Goal: Find specific page/section: Find specific page/section

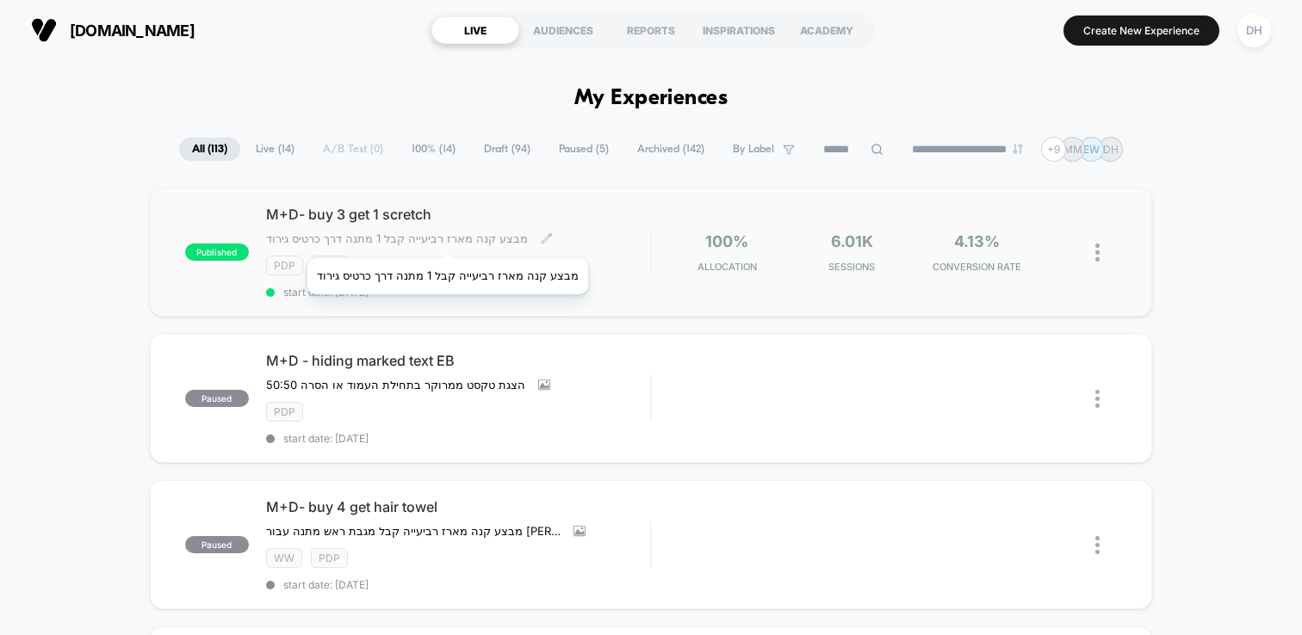
click at [447, 237] on span "מבצע קנה מארז רביעייה קבל 1 מתנה דרך כרטיס גירוד" at bounding box center [397, 239] width 262 height 14
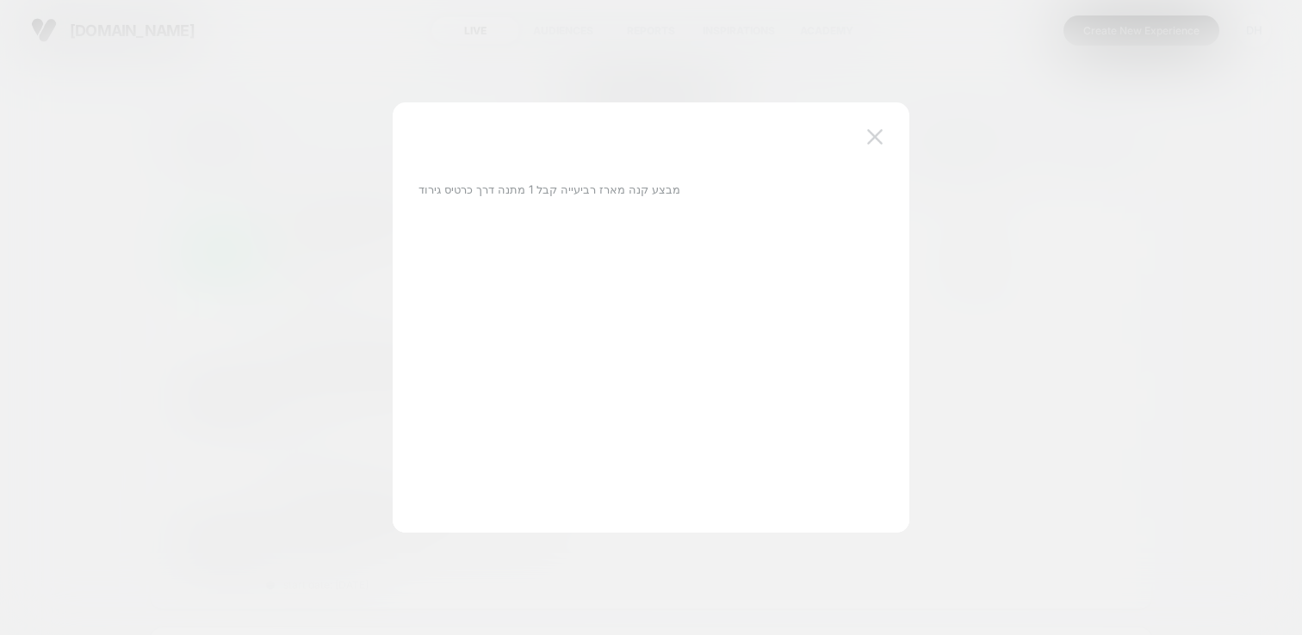
click at [879, 135] on img at bounding box center [874, 136] width 15 height 15
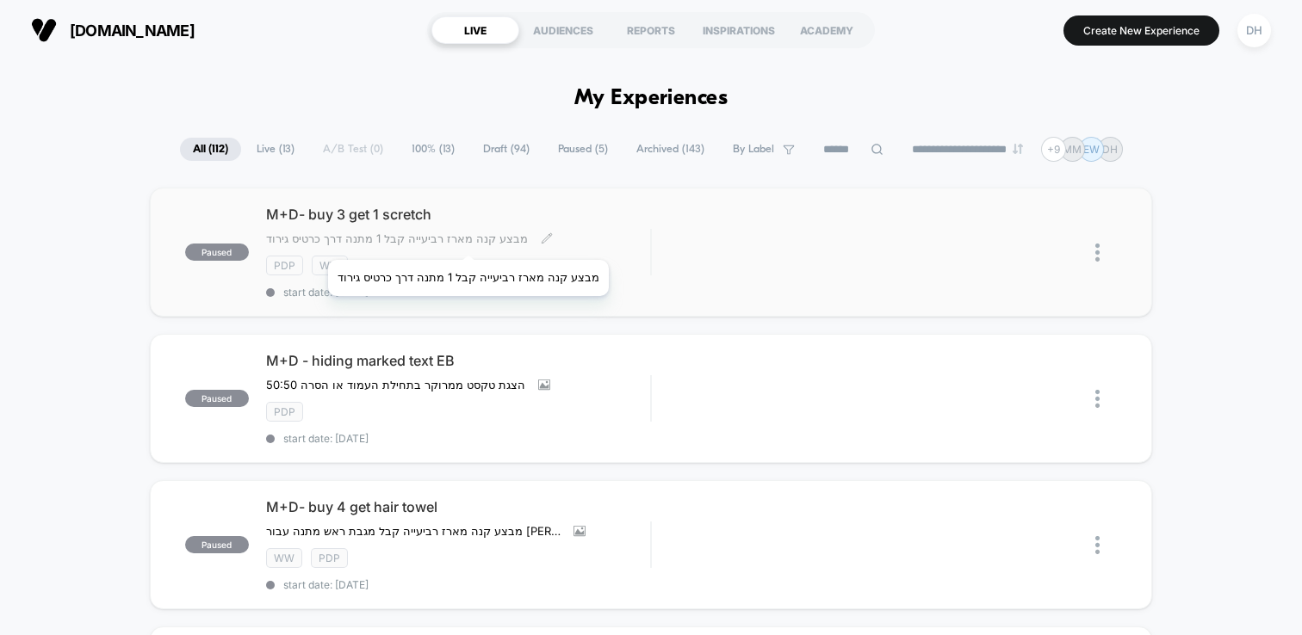
click at [462, 241] on span "מבצע קנה מארז רביעייה קבל 1 מתנה דרך כרטיס גירוד" at bounding box center [397, 239] width 262 height 14
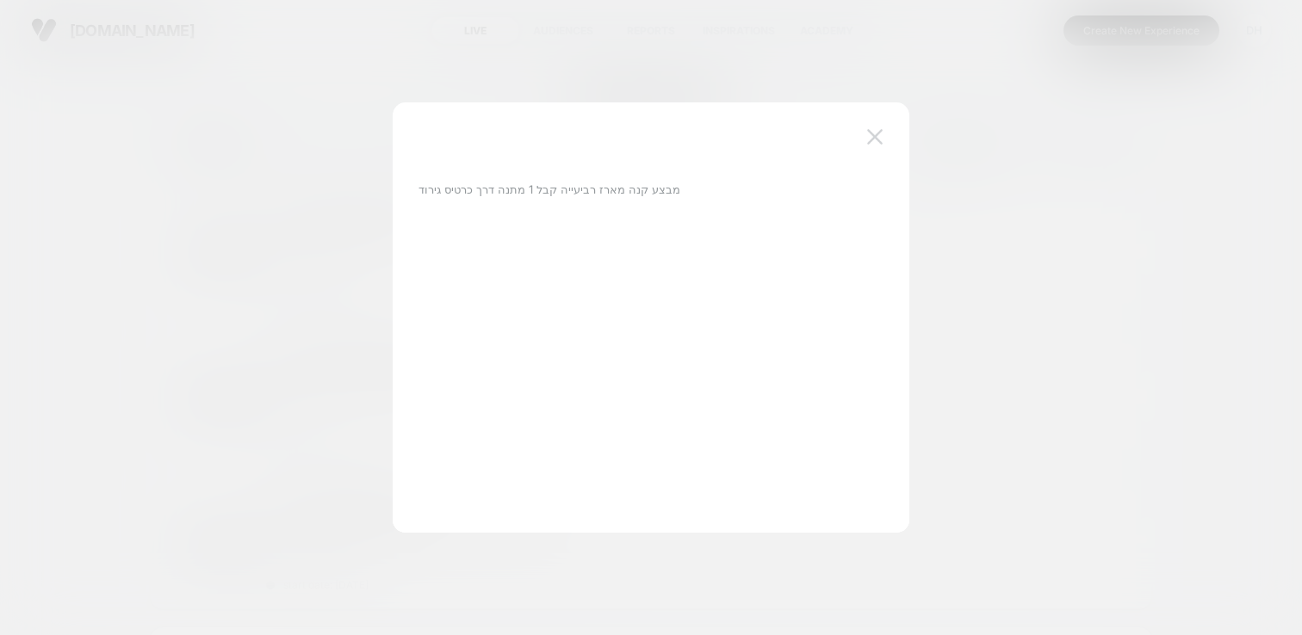
click at [882, 139] on button at bounding box center [875, 137] width 26 height 26
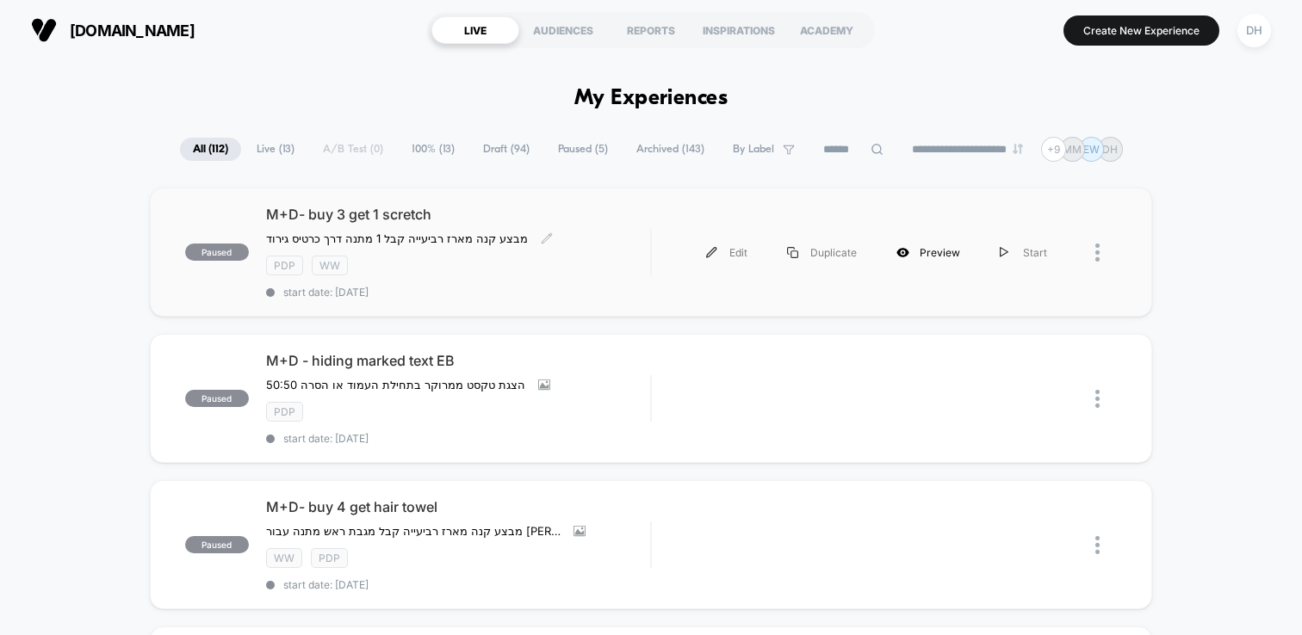
click at [945, 254] on div "Preview" at bounding box center [927, 252] width 103 height 39
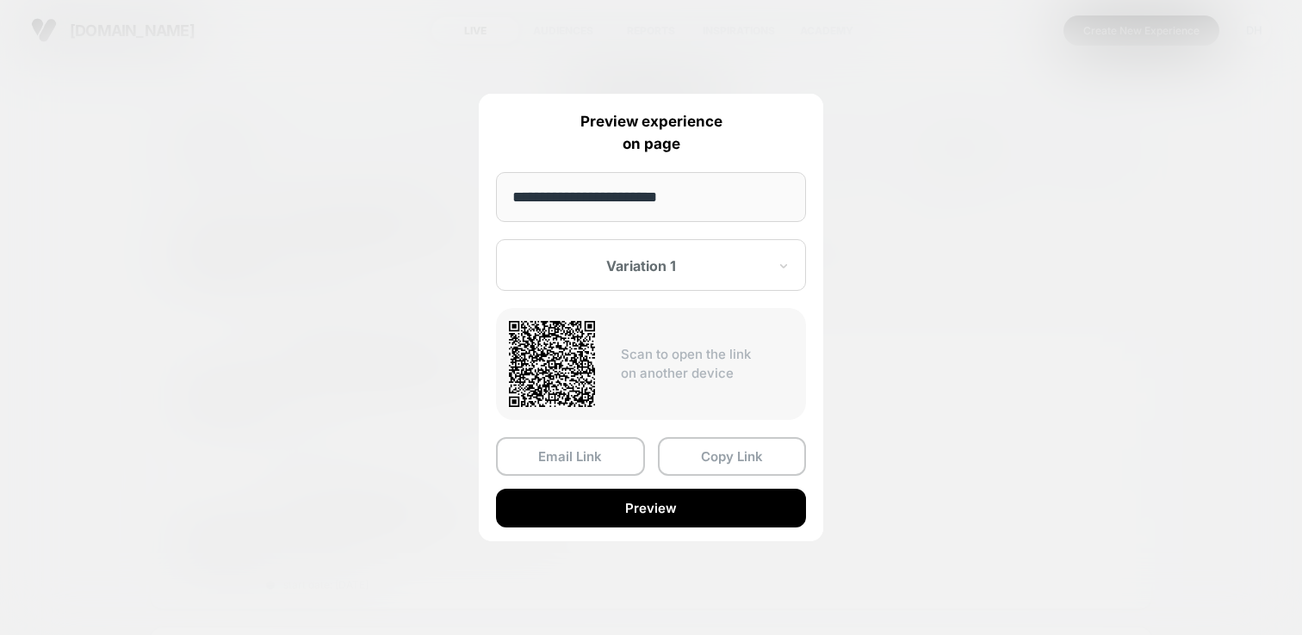
click at [894, 269] on div at bounding box center [651, 317] width 1302 height 635
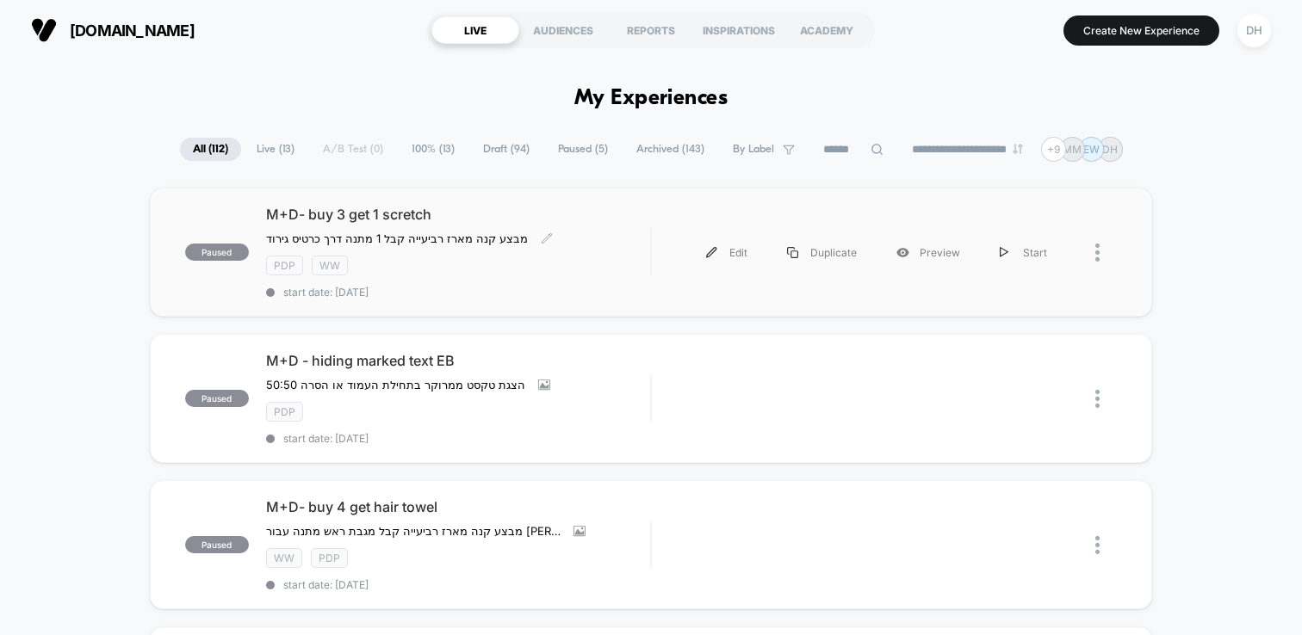
click at [1091, 241] on div at bounding box center [1092, 252] width 50 height 39
